Goal: Task Accomplishment & Management: Manage account settings

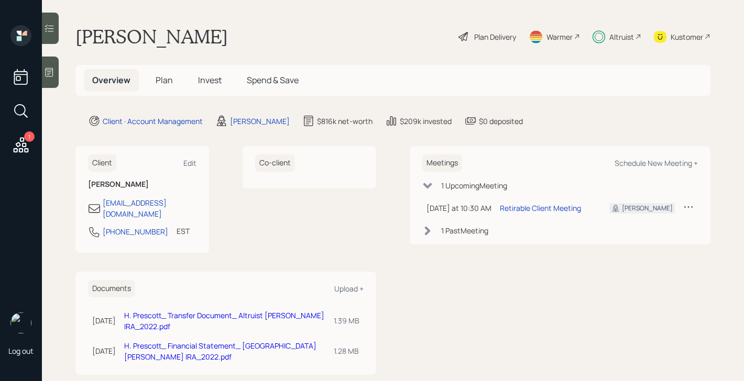
click at [163, 80] on span "Plan" at bounding box center [164, 80] width 17 height 12
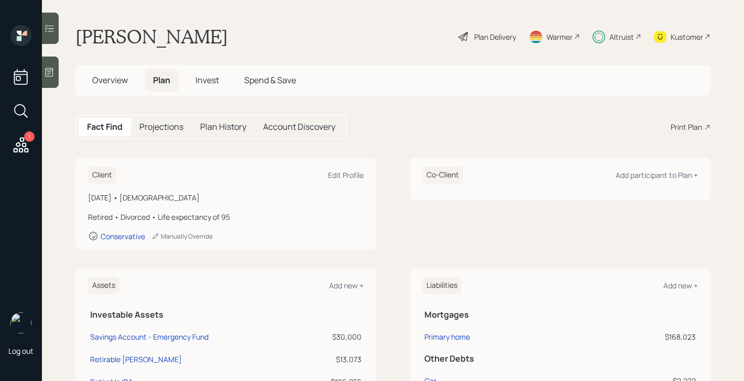
click at [504, 37] on div "Plan Delivery" at bounding box center [495, 36] width 42 height 11
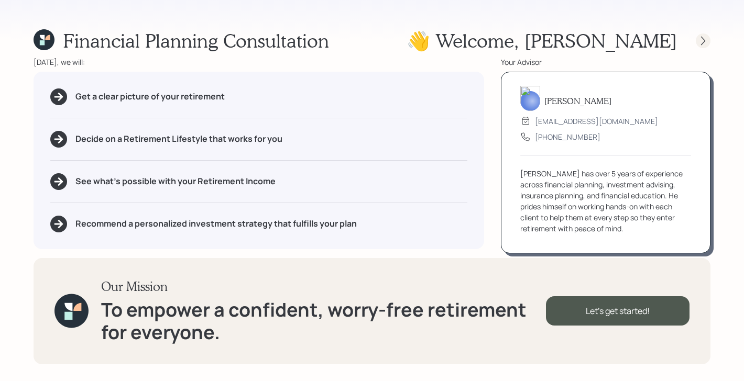
click at [696, 40] on div at bounding box center [703, 41] width 15 height 15
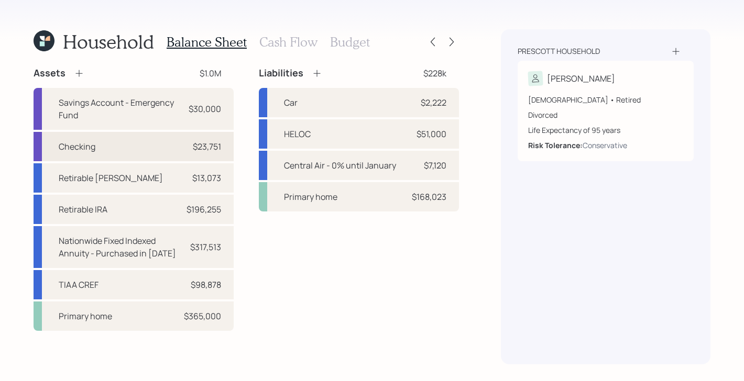
click at [141, 141] on div "Checking $23,751" at bounding box center [134, 146] width 200 height 29
select select "cash"
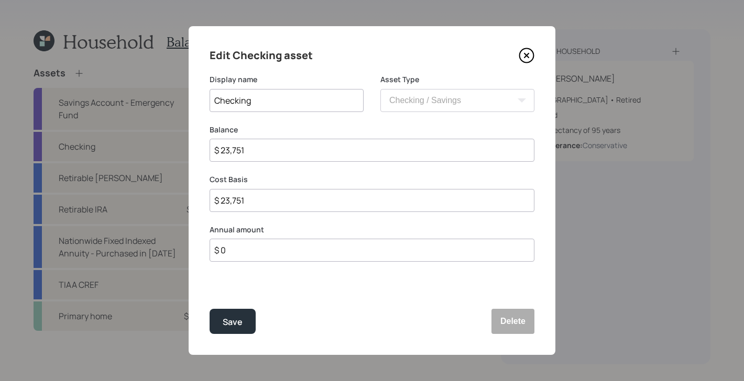
click at [352, 150] on input "$ 23,751" at bounding box center [372, 150] width 325 height 23
type input "$ 3"
type input "$ 34"
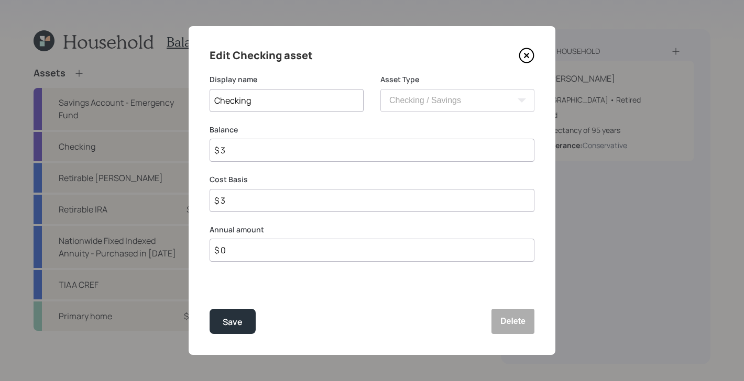
type input "$ 34"
type input "$ 340"
type input "$ 3,400"
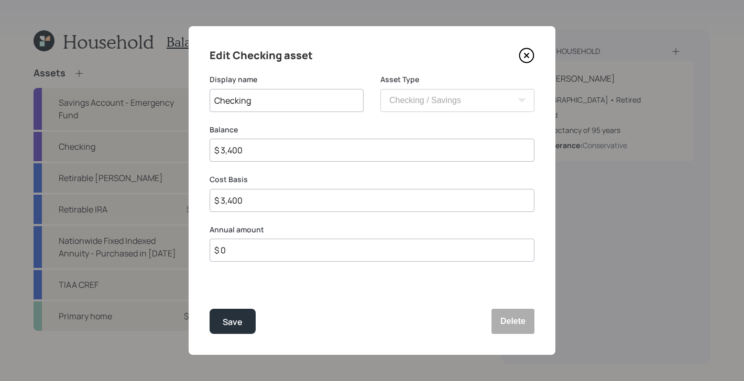
type input "$ 34,000"
click at [241, 325] on div "Save" at bounding box center [233, 322] width 20 height 14
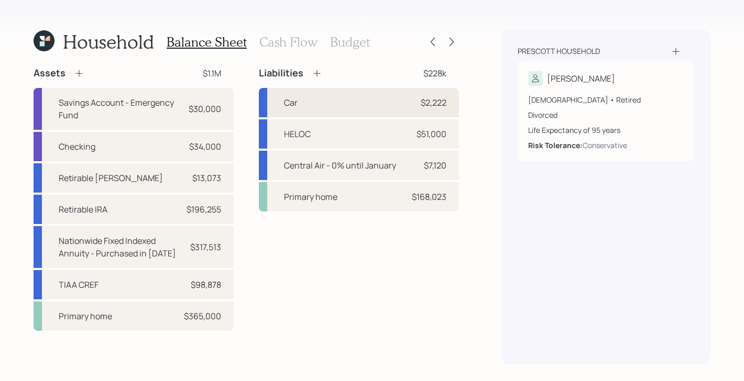
click at [373, 107] on div "Car $2,222" at bounding box center [359, 102] width 200 height 29
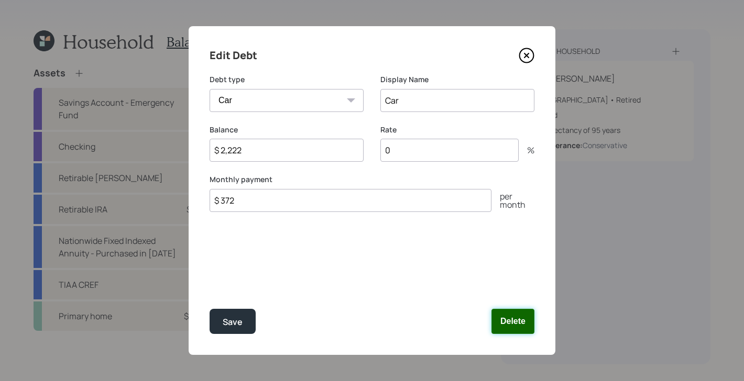
click at [521, 326] on button "Delete" at bounding box center [512, 321] width 43 height 25
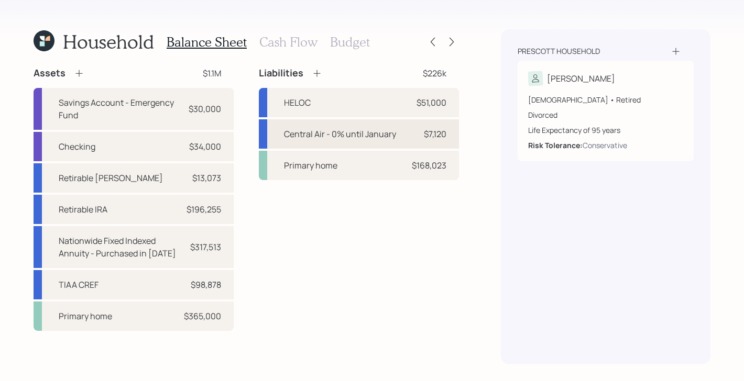
click at [415, 133] on div "$7,120" at bounding box center [430, 134] width 31 height 13
select select "other"
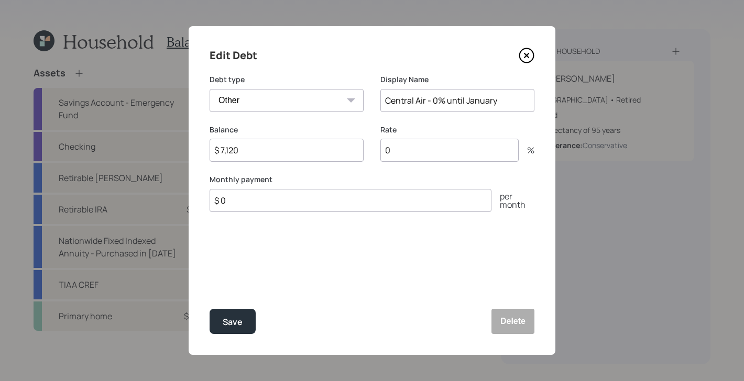
click at [314, 151] on input "$ 7,120" at bounding box center [287, 150] width 154 height 23
type input "$ 6,100"
click at [241, 326] on div "Save" at bounding box center [233, 322] width 20 height 14
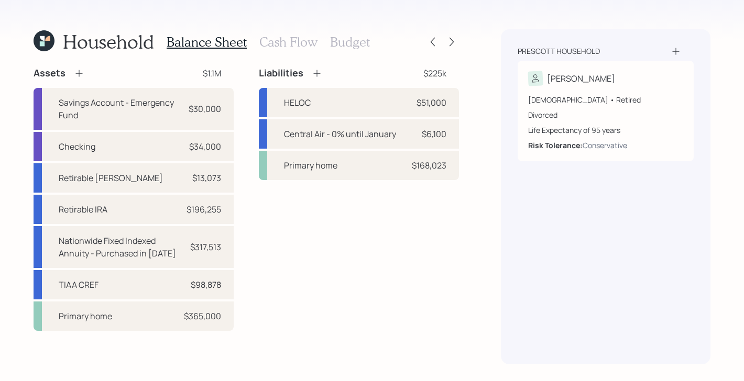
click at [282, 43] on h3 "Cash Flow" at bounding box center [288, 42] width 58 height 15
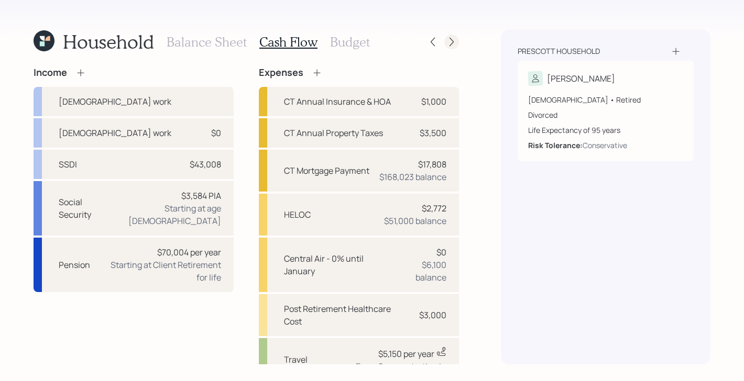
click at [454, 41] on icon at bounding box center [451, 42] width 10 height 10
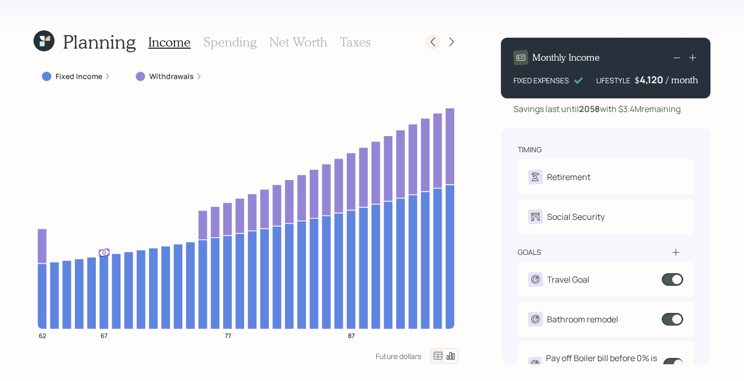
click at [432, 46] on icon at bounding box center [433, 42] width 10 height 10
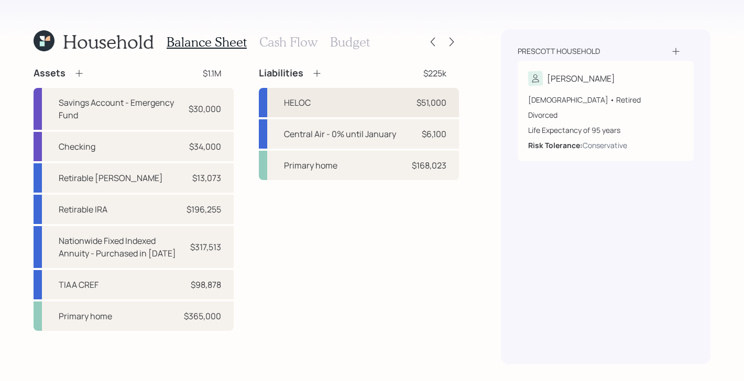
click at [396, 101] on div "HELOC $51,000" at bounding box center [359, 102] width 200 height 29
select select "other"
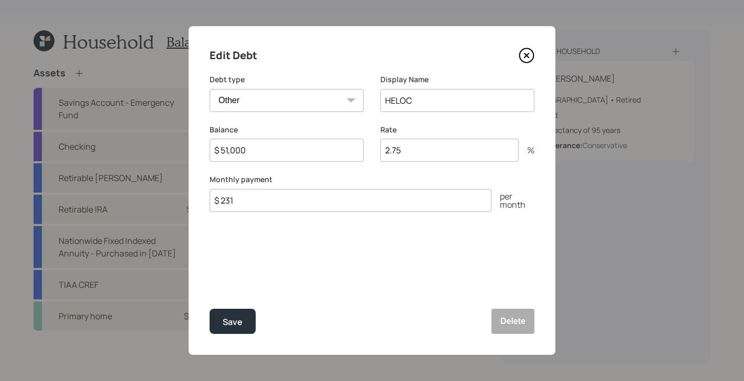
click at [486, 102] on input "HELOC" at bounding box center [457, 100] width 154 height 23
type input "HELOC - 2046 maturity"
click at [236, 327] on div "Save" at bounding box center [233, 322] width 20 height 14
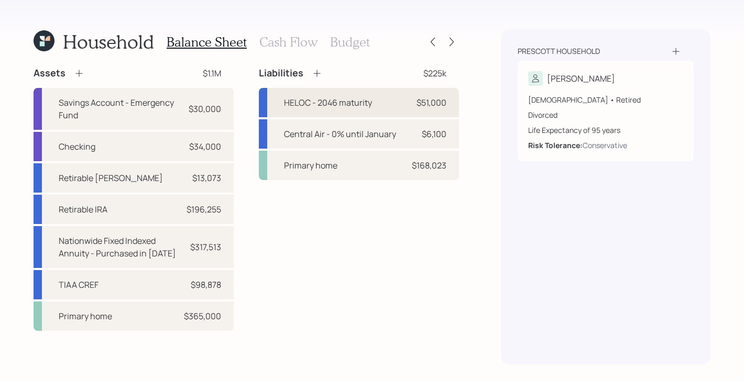
click at [352, 106] on div "HELOC - 2046 maturity" at bounding box center [328, 102] width 88 height 13
select select "other"
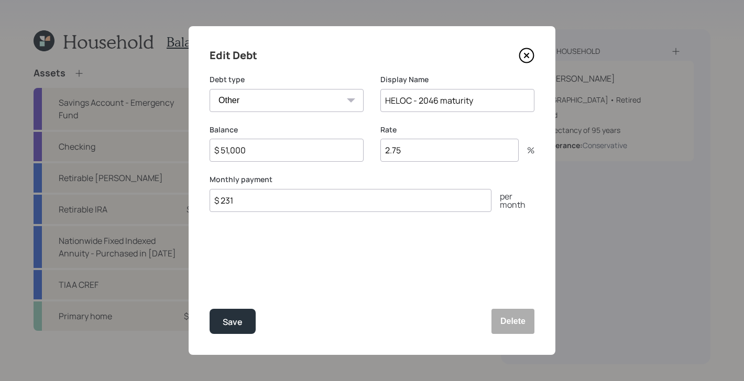
drag, startPoint x: 408, startPoint y: 149, endPoint x: 385, endPoint y: 149, distance: 23.1
click at [385, 150] on input "2.75" at bounding box center [449, 150] width 138 height 23
click at [409, 129] on label "Rate" at bounding box center [457, 130] width 154 height 10
drag, startPoint x: 413, startPoint y: 150, endPoint x: 379, endPoint y: 150, distance: 34.6
click at [379, 150] on div "Balance $ 51,000 Rate 2.75 %" at bounding box center [372, 150] width 325 height 50
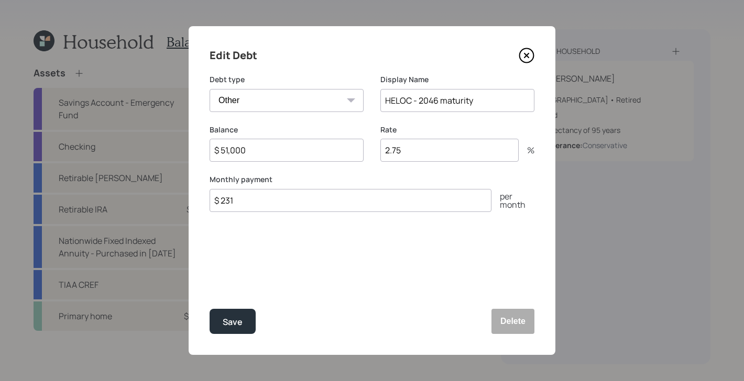
click at [372, 174] on label "Monthly payment" at bounding box center [372, 179] width 325 height 10
drag, startPoint x: 424, startPoint y: 155, endPoint x: 388, endPoint y: 156, distance: 36.7
click at [388, 155] on input "2.75" at bounding box center [449, 150] width 138 height 23
click at [402, 174] on div "Rate 2.75 %" at bounding box center [457, 150] width 154 height 50
drag, startPoint x: 406, startPoint y: 152, endPoint x: 378, endPoint y: 152, distance: 27.2
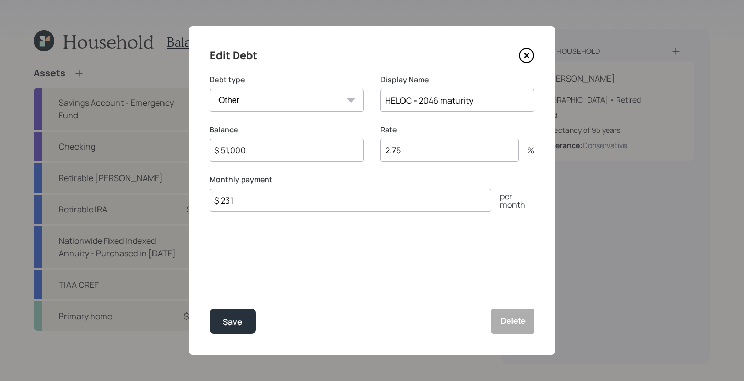
click at [378, 152] on div "Balance $ 51,000 Rate 2.75 %" at bounding box center [372, 150] width 325 height 50
click at [383, 173] on div "Rate 2.75 %" at bounding box center [457, 150] width 154 height 50
click at [530, 54] on icon at bounding box center [527, 56] width 16 height 16
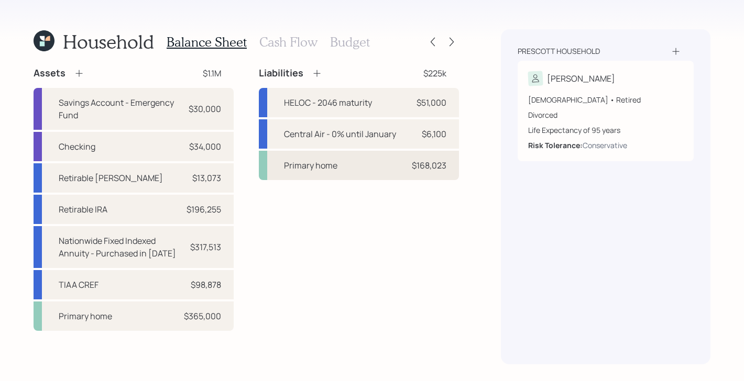
click at [370, 160] on div "Primary home $168,023" at bounding box center [359, 165] width 200 height 29
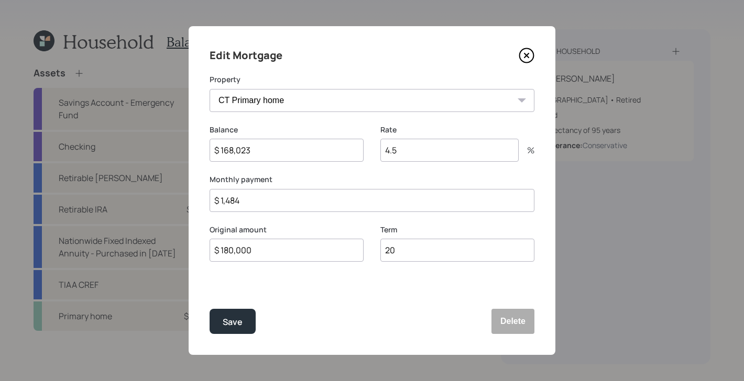
click at [272, 151] on input "$ 168,023" at bounding box center [287, 150] width 154 height 23
type input "$ 162,368"
click at [241, 316] on div "Save" at bounding box center [233, 322] width 20 height 14
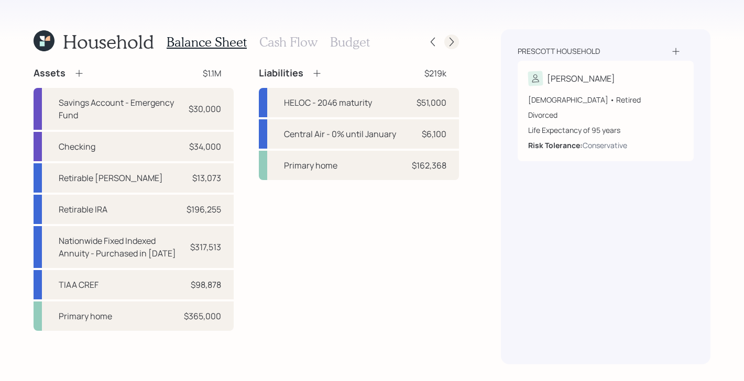
click at [454, 47] on icon at bounding box center [451, 42] width 10 height 10
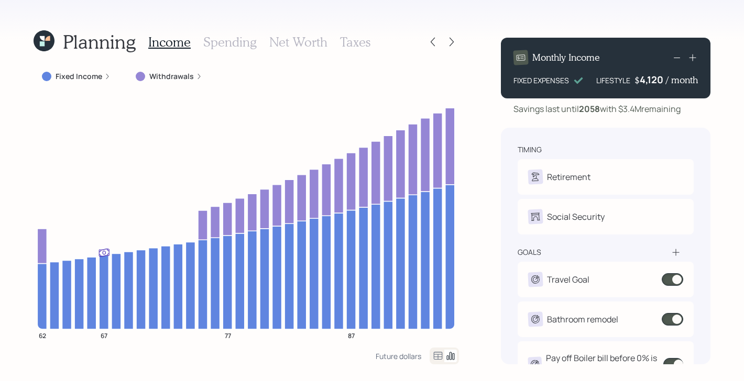
click at [360, 38] on h3 "Taxes" at bounding box center [355, 42] width 30 height 15
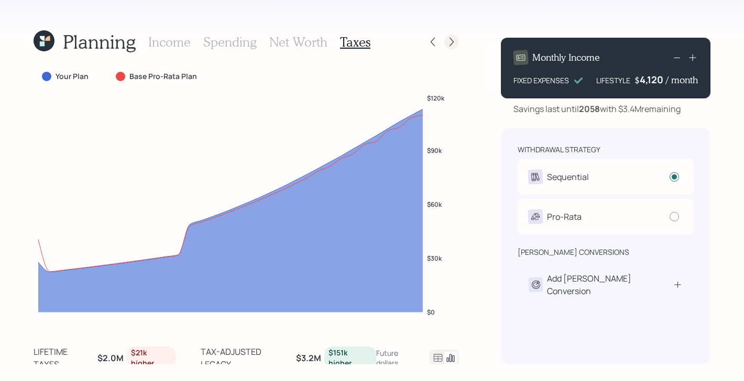
click at [446, 47] on icon at bounding box center [451, 42] width 10 height 10
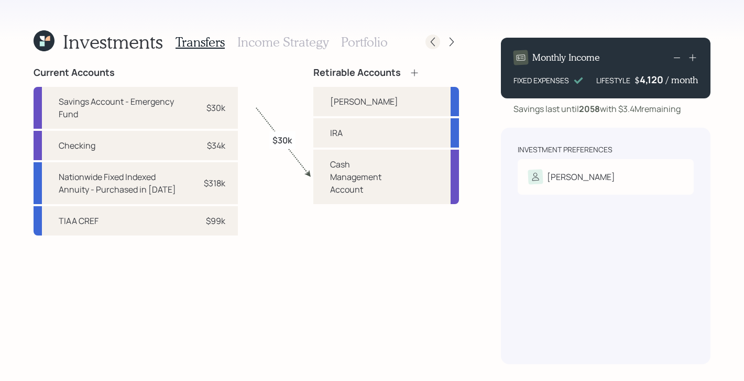
click at [437, 47] on icon at bounding box center [433, 42] width 10 height 10
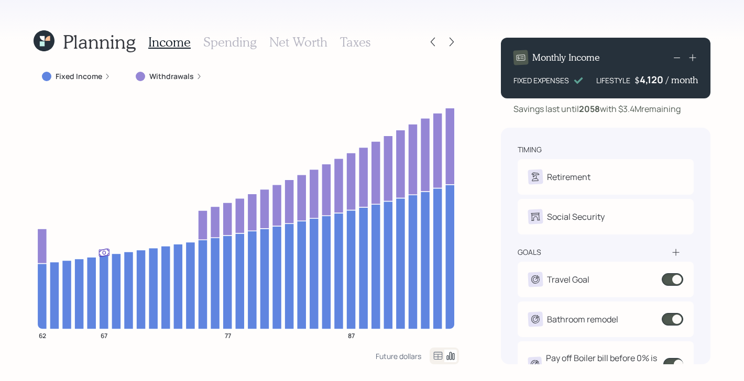
click at [42, 43] on icon at bounding box center [42, 43] width 5 height 5
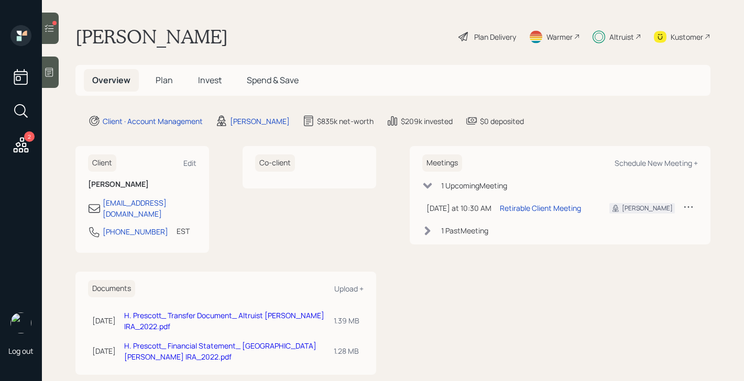
click at [476, 40] on div "Plan Delivery" at bounding box center [495, 36] width 42 height 11
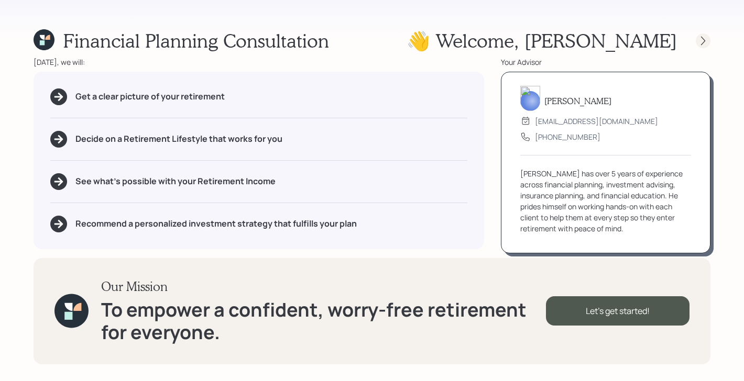
click at [705, 42] on icon at bounding box center [703, 41] width 10 height 10
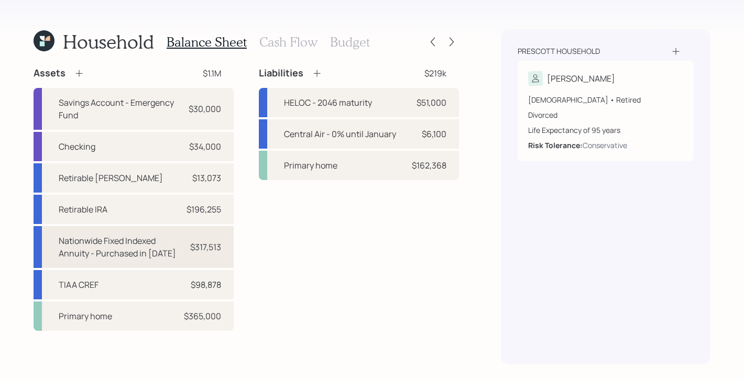
click at [202, 260] on div "Nationwide Fixed Indexed Annuity - Purchased in 2022 $317,513" at bounding box center [134, 247] width 200 height 42
select select "ira"
select select "balanced"
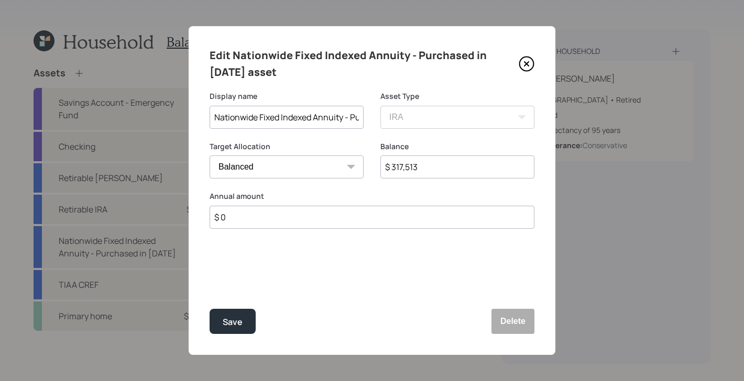
click at [433, 172] on input "$ 317,513" at bounding box center [457, 167] width 154 height 23
click at [526, 65] on icon at bounding box center [527, 64] width 16 height 16
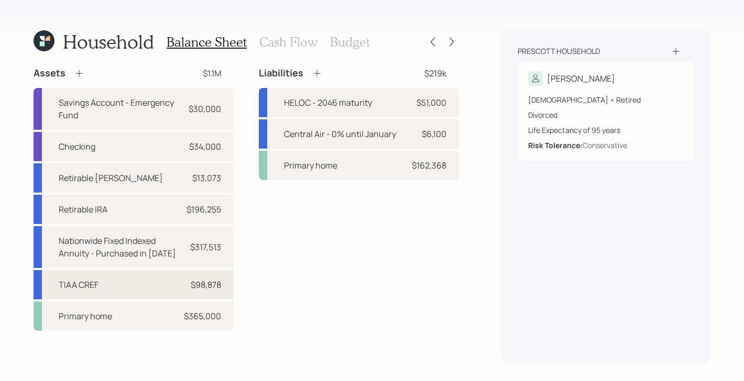
click at [146, 280] on div "TIAA CREF $98,878" at bounding box center [134, 284] width 200 height 29
select select "ira"
select select "balanced"
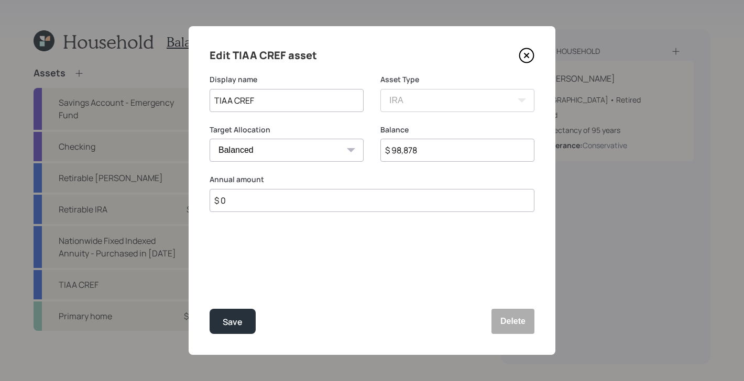
click at [464, 155] on input "$ 98,878" at bounding box center [457, 150] width 154 height 23
type input "$ 100,000"
click at [237, 322] on div "Save" at bounding box center [233, 322] width 20 height 14
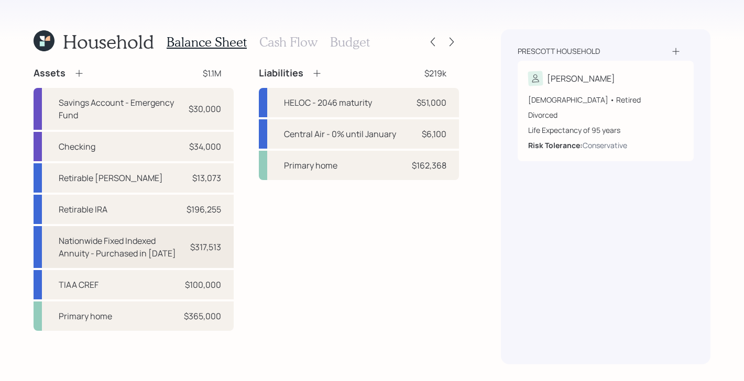
click at [156, 243] on div "Nationwide Fixed Indexed Annuity - Purchased in 2022" at bounding box center [120, 247] width 123 height 25
select select "ira"
select select "balanced"
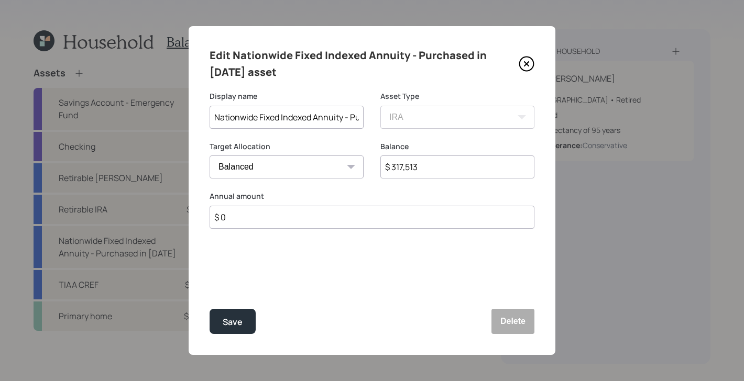
click at [480, 168] on input "$ 317,513" at bounding box center [457, 167] width 154 height 23
type input "$ 278,483"
click at [232, 323] on div "Save" at bounding box center [233, 322] width 20 height 14
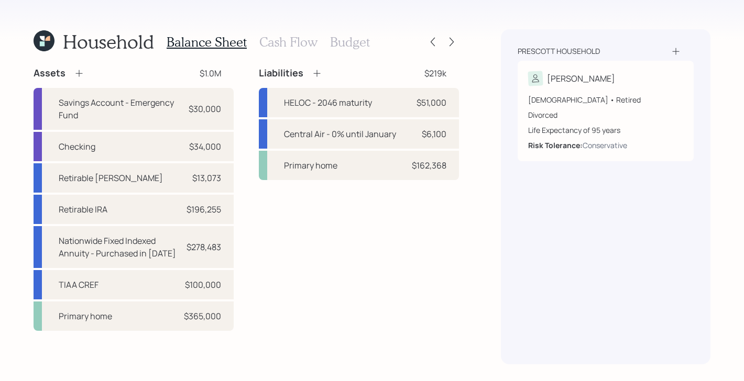
click at [462, 38] on div "Household Balance Sheet Cash Flow Budget Assets $1.0M Savings Account - Emergen…" at bounding box center [372, 190] width 744 height 381
click at [455, 40] on icon at bounding box center [451, 42] width 10 height 10
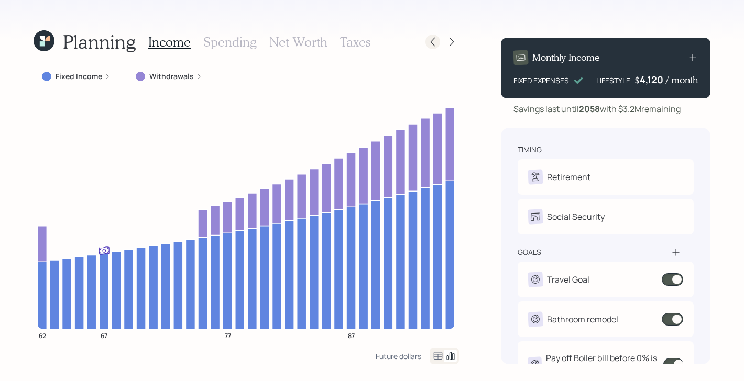
click at [438, 44] on icon at bounding box center [433, 42] width 10 height 10
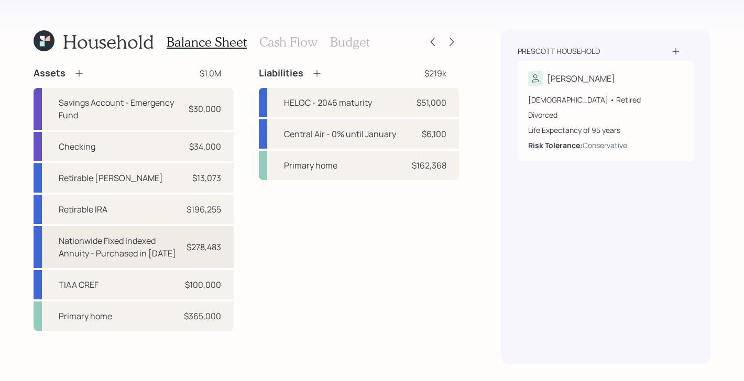
click at [202, 252] on div "$278,483" at bounding box center [204, 247] width 35 height 13
select select "ira"
select select "balanced"
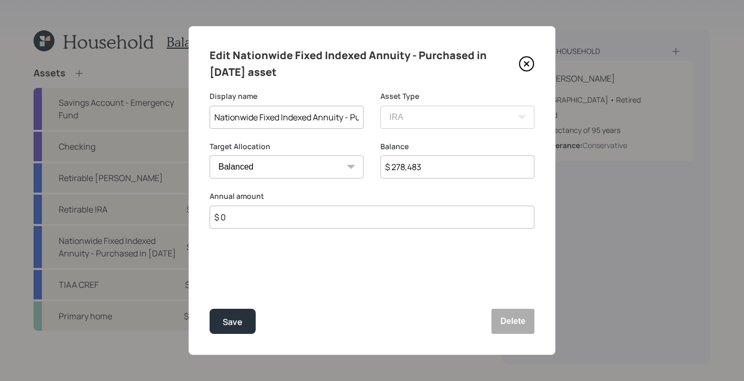
click at [434, 168] on input "$ 278,483" at bounding box center [457, 167] width 154 height 23
type input "$ 293,862"
click at [236, 325] on div "Save" at bounding box center [233, 322] width 20 height 14
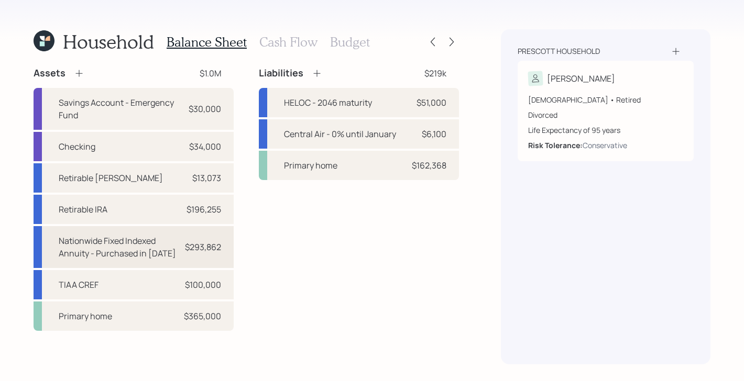
click at [230, 254] on div "Nationwide Fixed Indexed Annuity - Purchased in [DATE] $293,862" at bounding box center [134, 247] width 200 height 42
select select "ira"
select select "balanced"
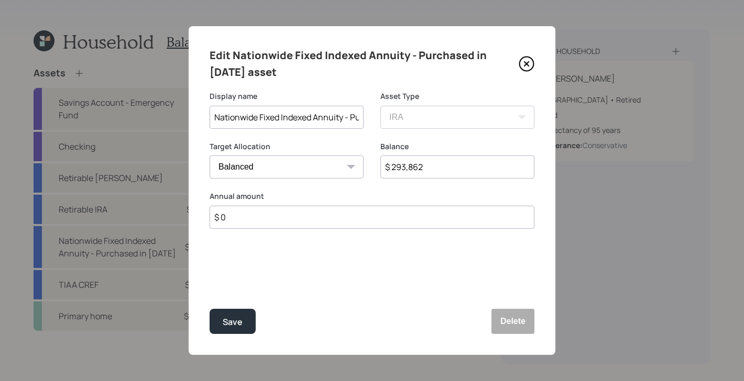
click at [529, 64] on icon at bounding box center [527, 64] width 16 height 16
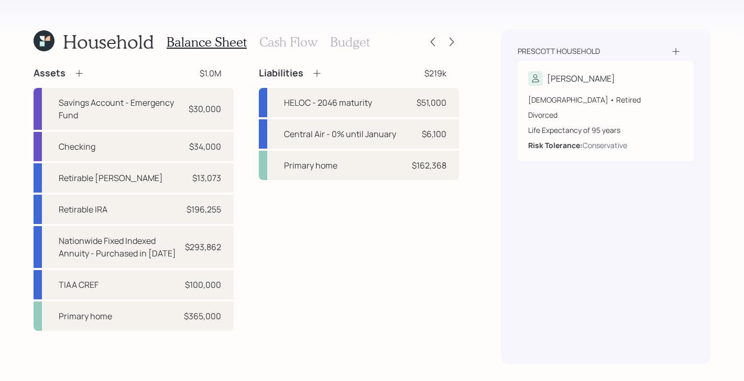
click icon
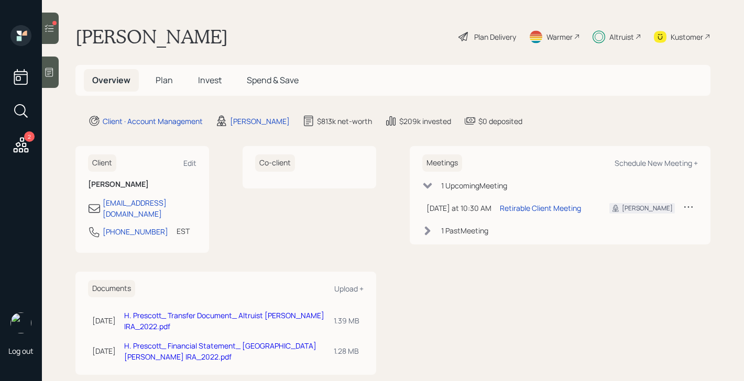
click div "Altruist"
